Goal: Task Accomplishment & Management: Manage account settings

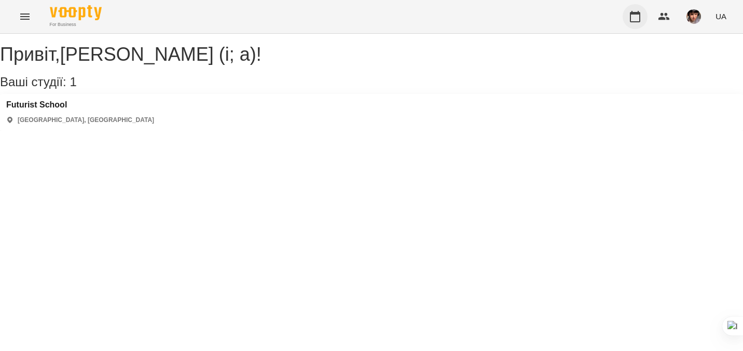
click at [635, 17] on icon "button" at bounding box center [635, 16] width 12 height 12
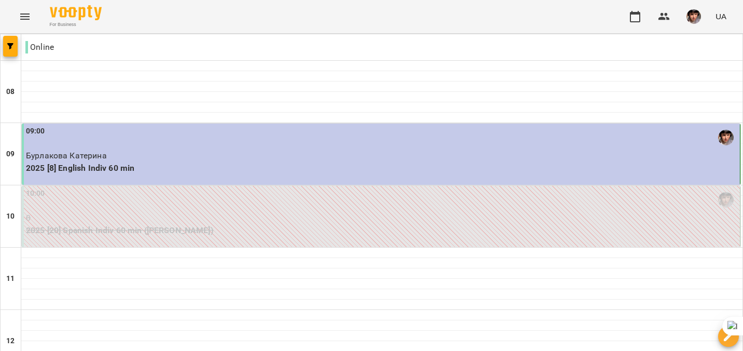
click at [277, 144] on div "09:00" at bounding box center [382, 138] width 712 height 24
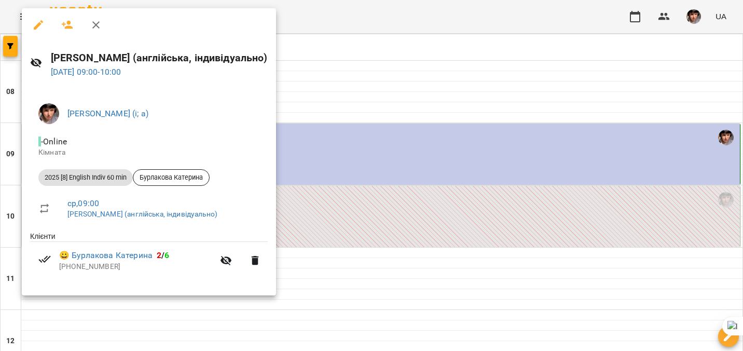
click at [394, 69] on div at bounding box center [371, 175] width 743 height 351
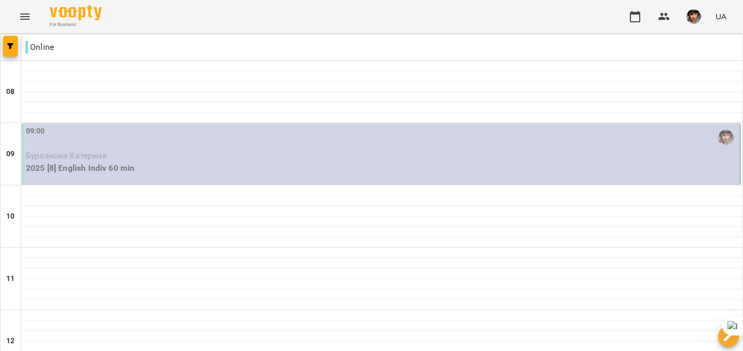
click at [271, 141] on div "09:00" at bounding box center [382, 138] width 712 height 24
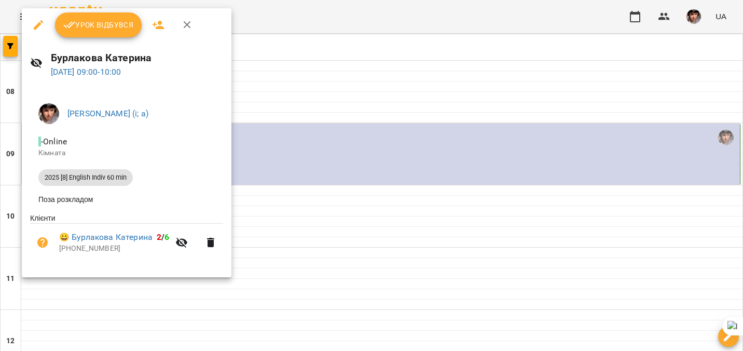
click at [107, 22] on span "Урок відбувся" at bounding box center [98, 25] width 71 height 12
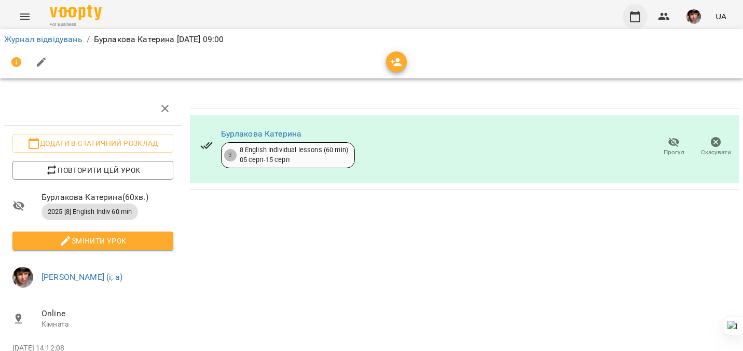
click at [628, 15] on button "button" at bounding box center [635, 16] width 25 height 25
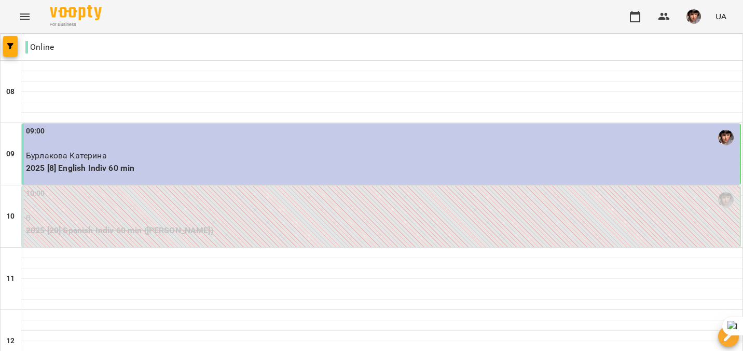
click at [314, 142] on div "09:00" at bounding box center [382, 138] width 712 height 24
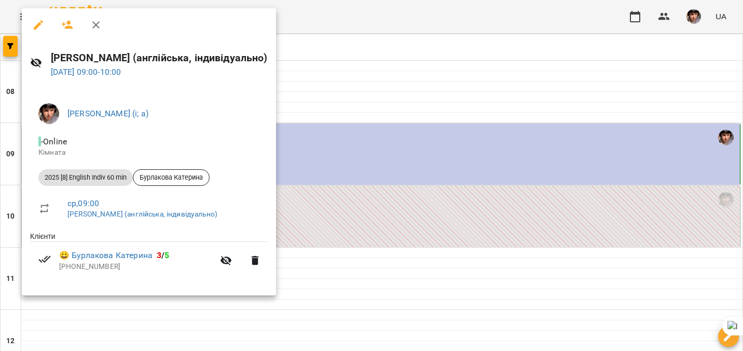
click at [383, 89] on div at bounding box center [371, 175] width 743 height 351
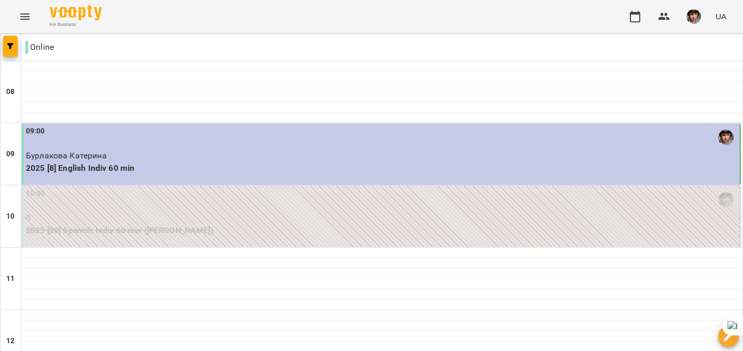
click at [698, 17] on img "button" at bounding box center [693, 16] width 15 height 15
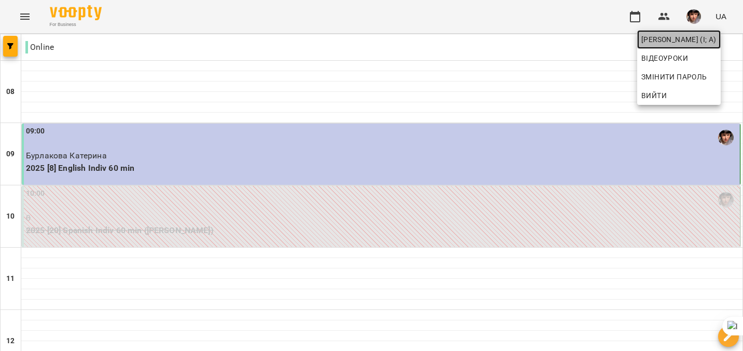
click at [687, 39] on span "[PERSON_NAME] (і; а)" at bounding box center [678, 39] width 75 height 12
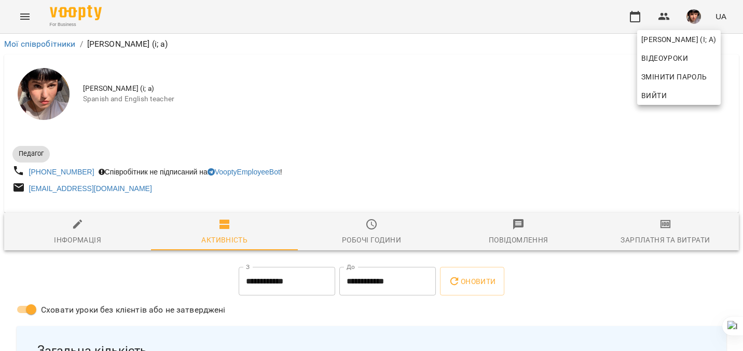
click at [674, 231] on div at bounding box center [371, 175] width 743 height 351
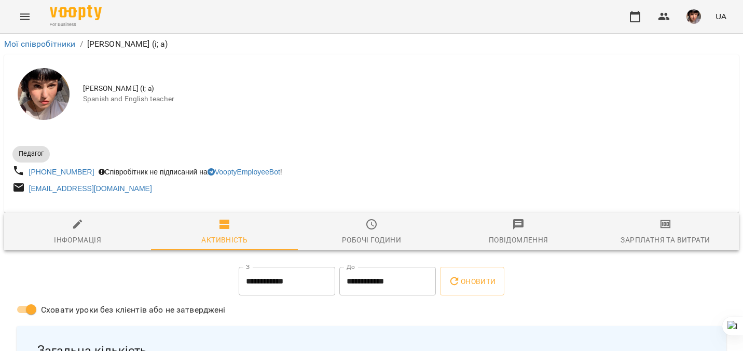
click at [674, 231] on span "Зарплатня та Витрати" at bounding box center [665, 232] width 134 height 28
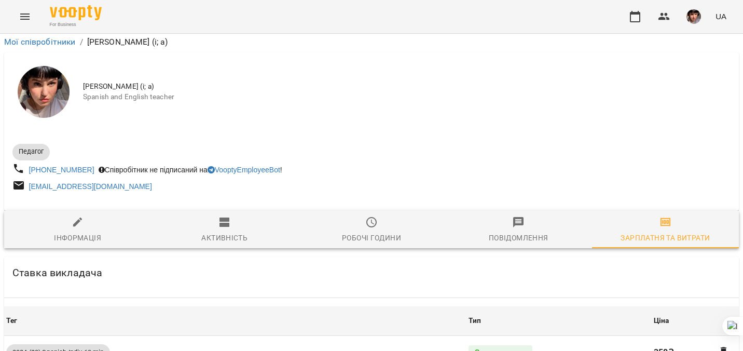
scroll to position [2782, 0]
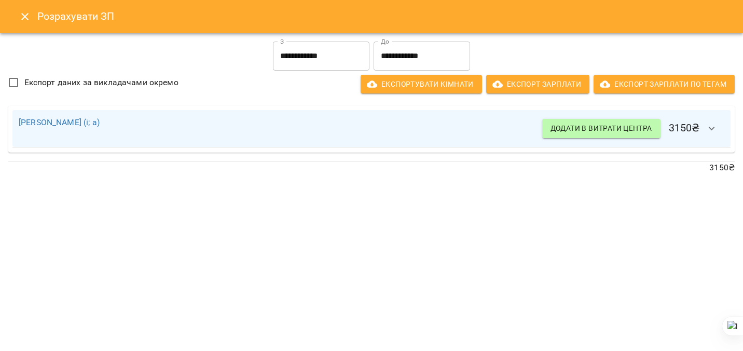
click at [26, 16] on icon "Close" at bounding box center [24, 16] width 7 height 7
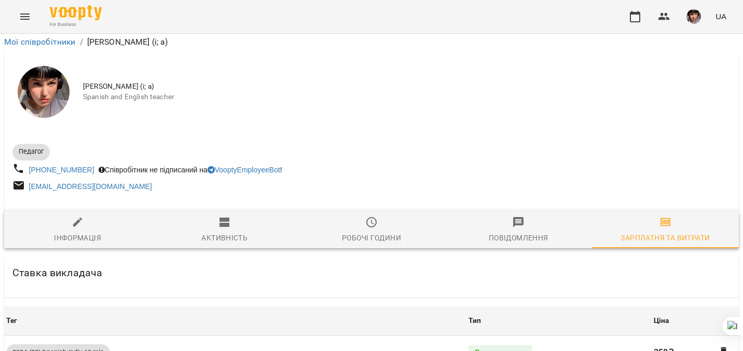
scroll to position [699, 0]
click at [639, 12] on icon "button" at bounding box center [635, 16] width 10 height 11
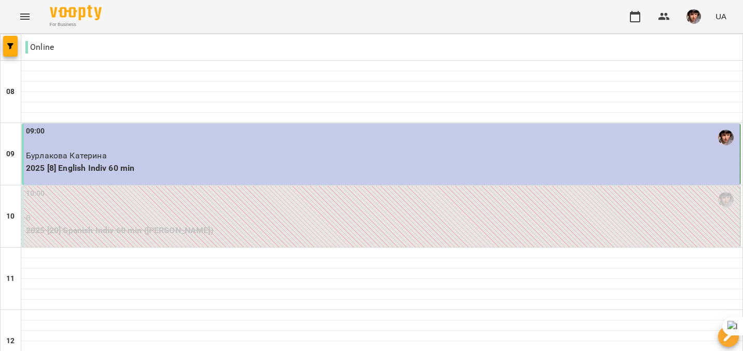
type input "**********"
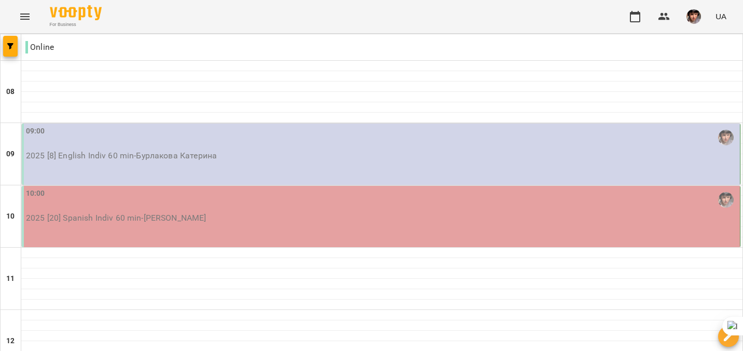
type input "**********"
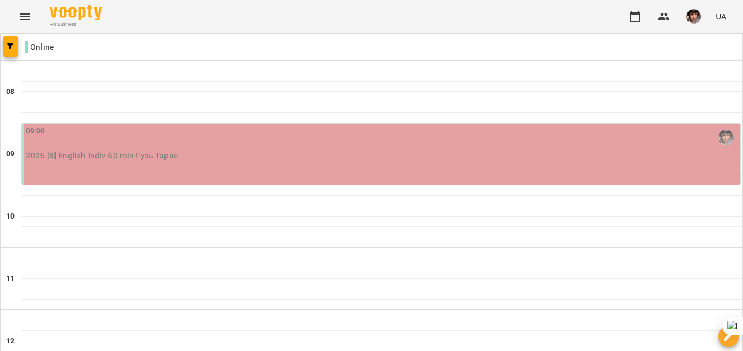
type input "**********"
